Goal: Transaction & Acquisition: Purchase product/service

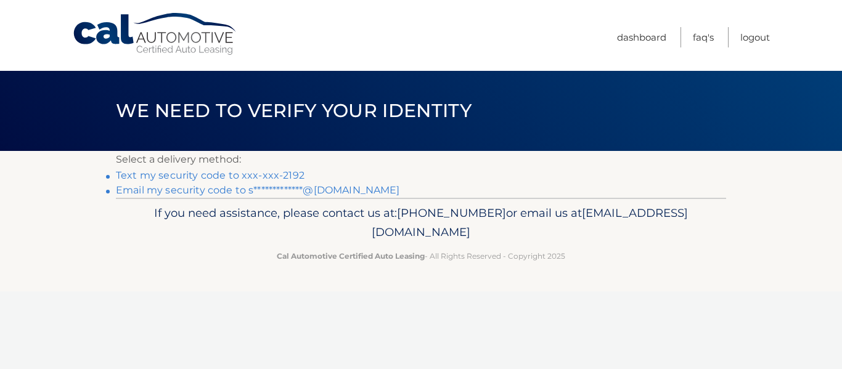
click at [259, 175] on link "Text my security code to xxx-xxx-2192" at bounding box center [210, 176] width 189 height 12
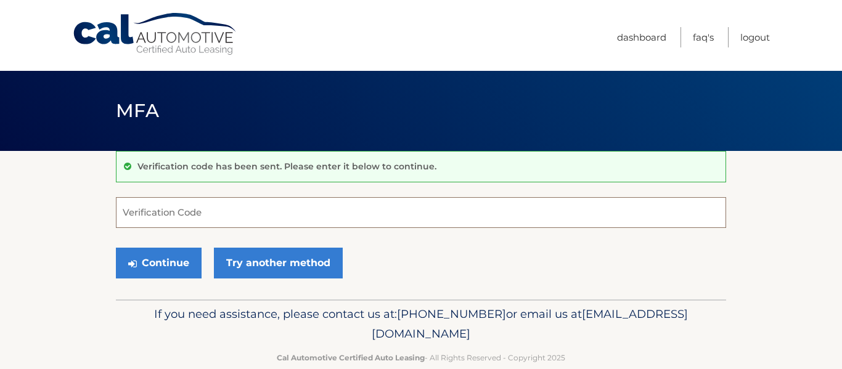
click at [237, 205] on input "Verification Code" at bounding box center [421, 212] width 610 height 31
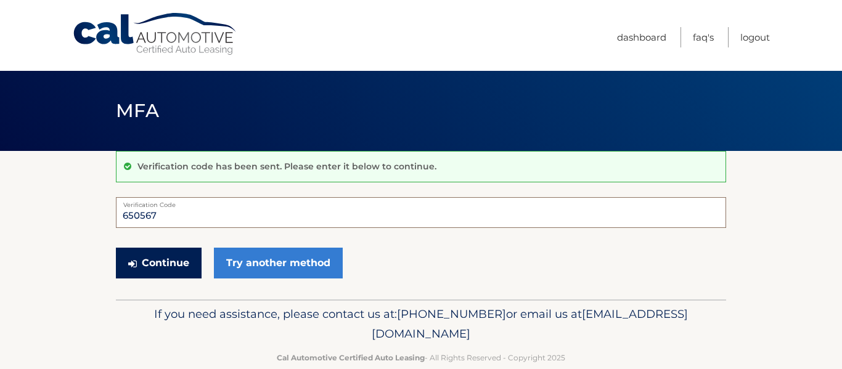
type input "650567"
click at [193, 272] on button "Continue" at bounding box center [159, 263] width 86 height 31
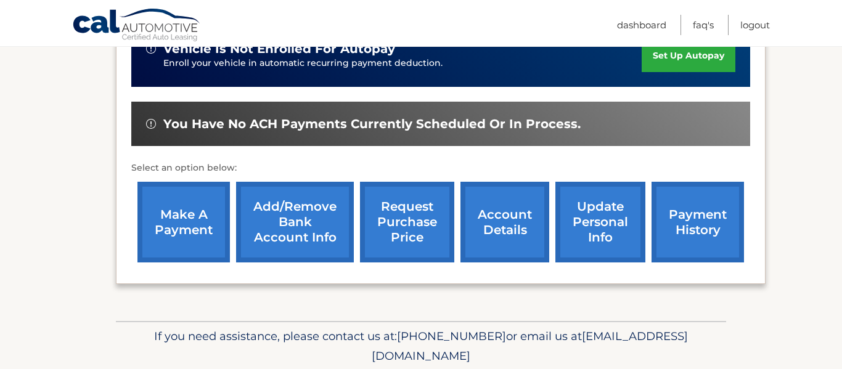
scroll to position [351, 0]
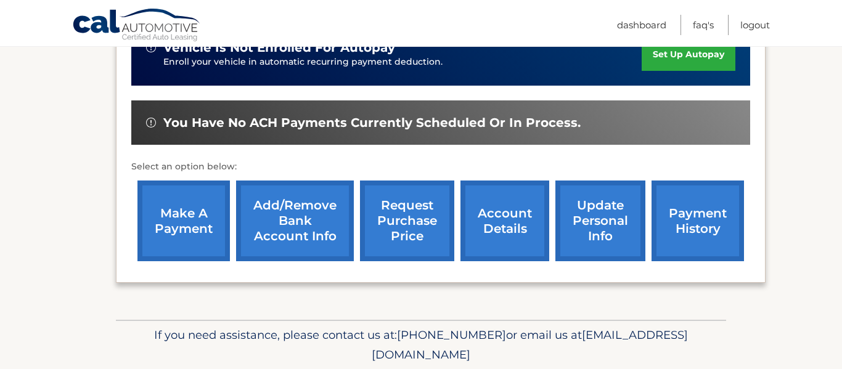
click at [162, 215] on link "make a payment" at bounding box center [183, 221] width 92 height 81
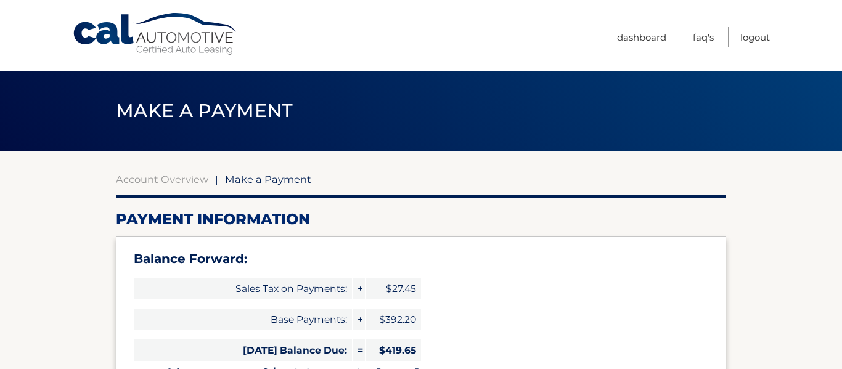
select select "YzQ4YTg4MTMtYjQ2MS00YzAyLWIzMDUtM2IzNDA5NDUyNDZm"
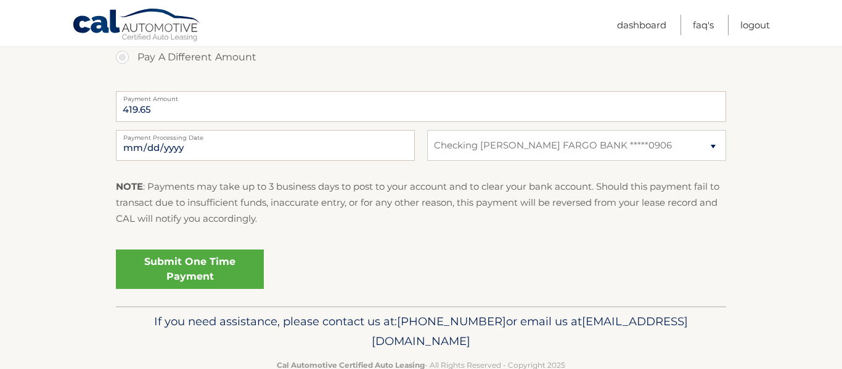
scroll to position [565, 0]
click at [223, 263] on link "Submit One Time Payment" at bounding box center [190, 268] width 148 height 39
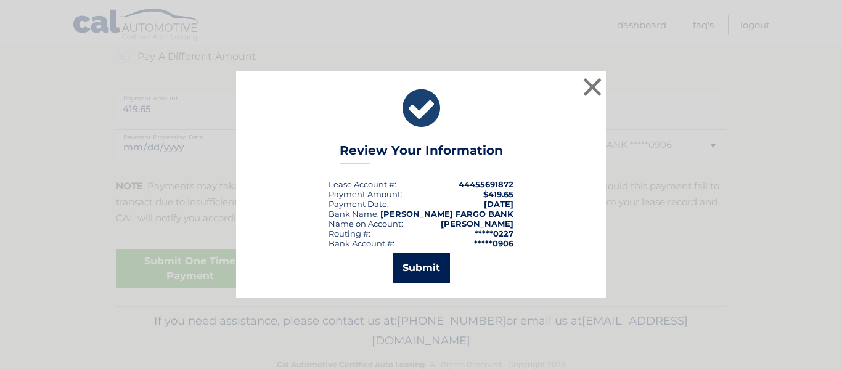
click at [434, 271] on button "Submit" at bounding box center [421, 268] width 57 height 30
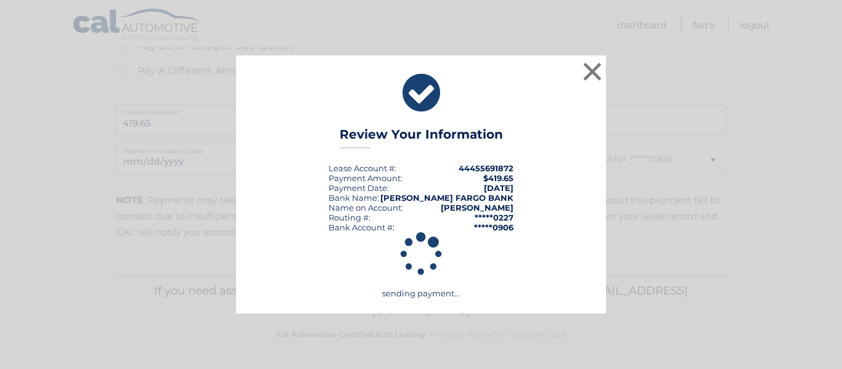
scroll to position [550, 0]
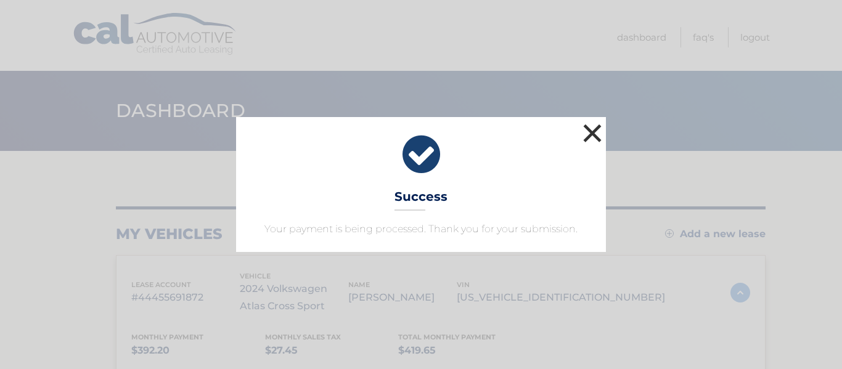
click at [592, 128] on button "×" at bounding box center [592, 133] width 25 height 25
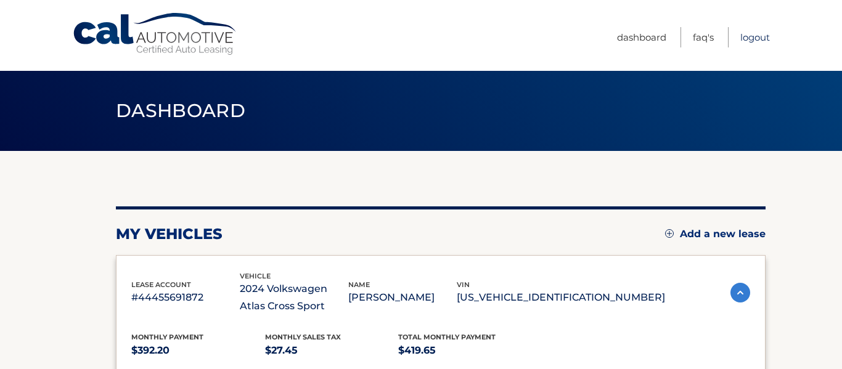
click at [760, 43] on link "Logout" at bounding box center [755, 37] width 30 height 20
